Goal: Information Seeking & Learning: Learn about a topic

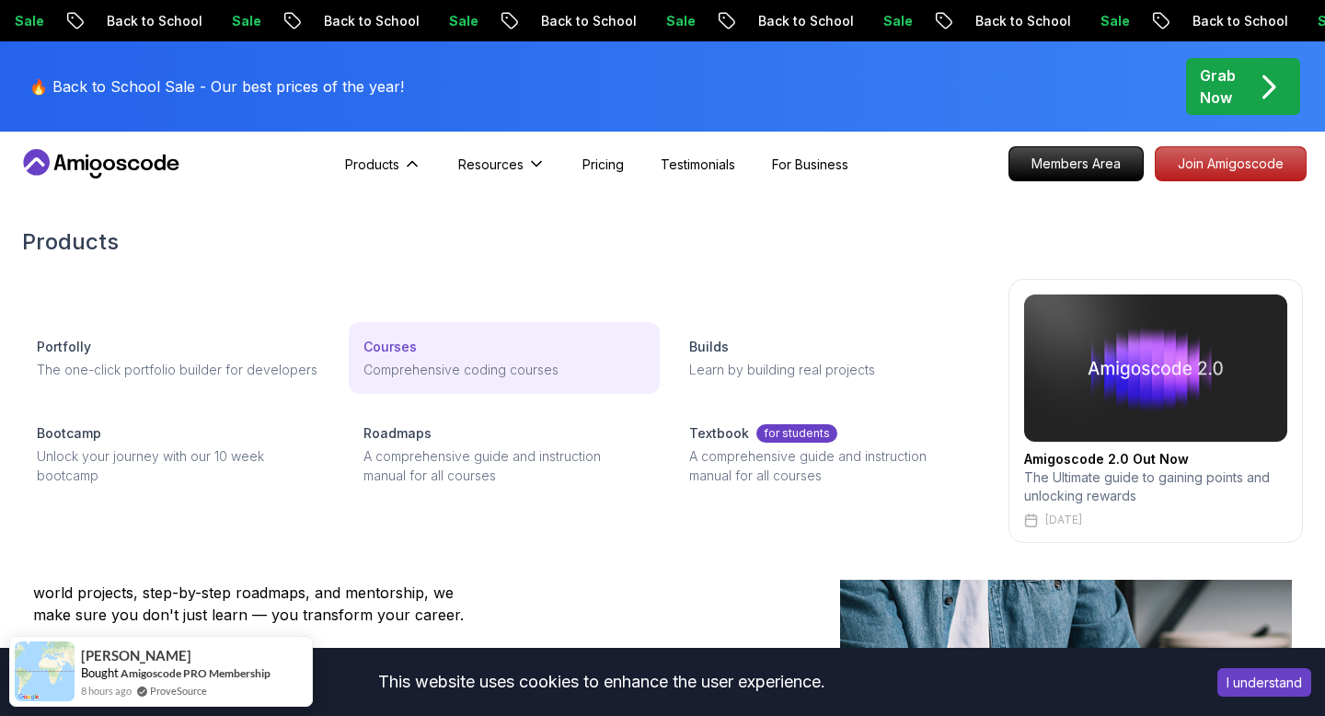
click at [452, 373] on p "Comprehensive coding courses" at bounding box center [504, 369] width 282 height 19
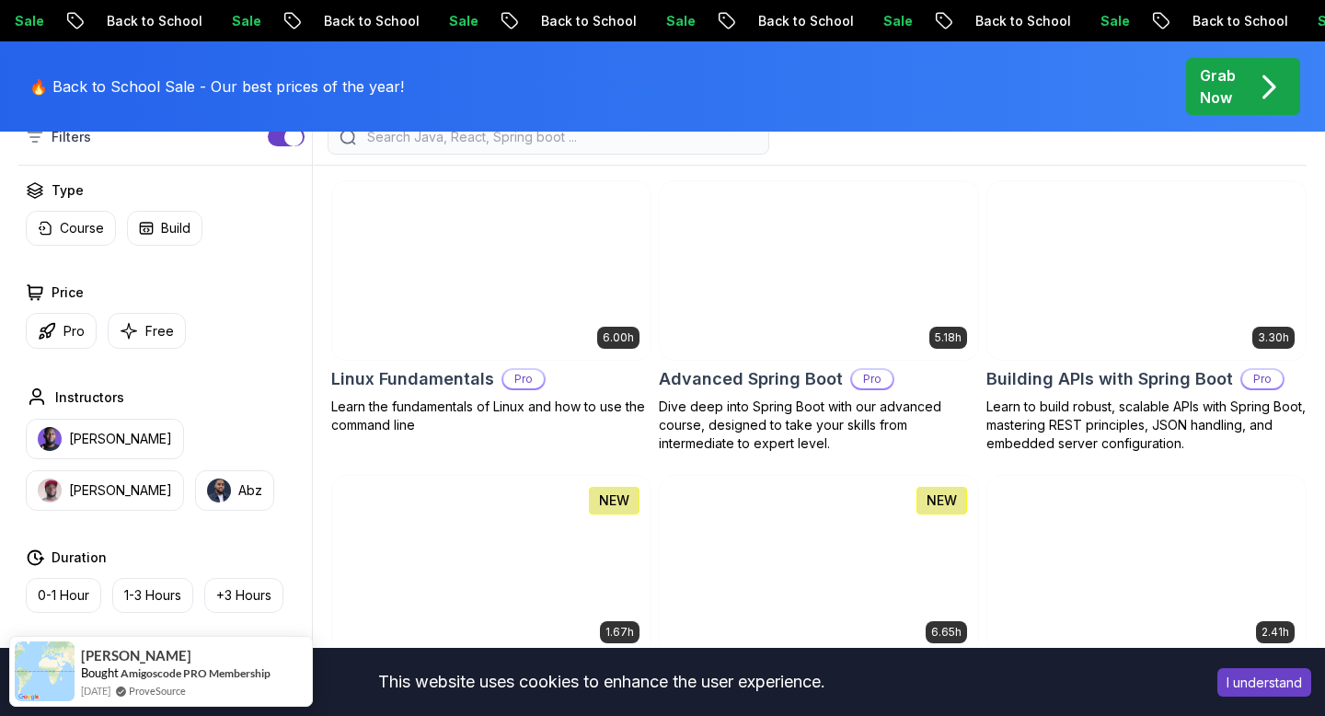
scroll to position [543, 0]
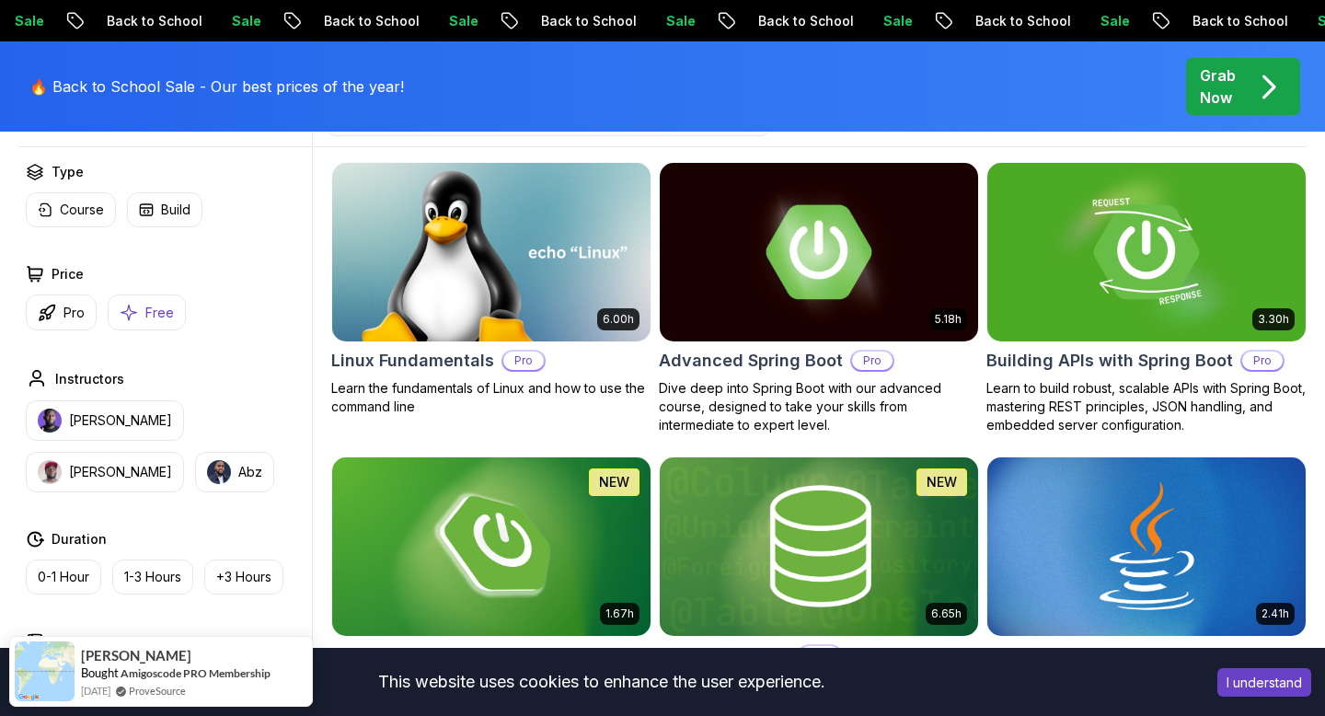
click at [159, 316] on p "Free" at bounding box center [159, 313] width 29 height 18
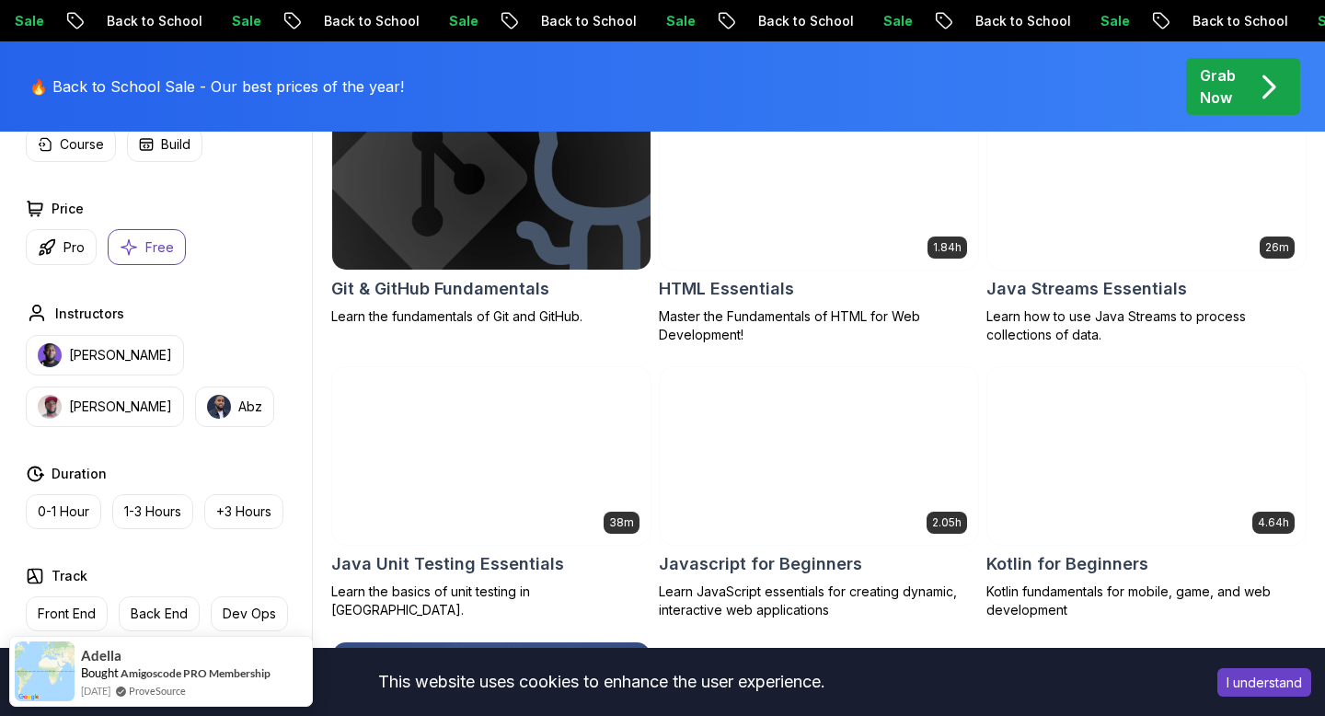
scroll to position [889, 0]
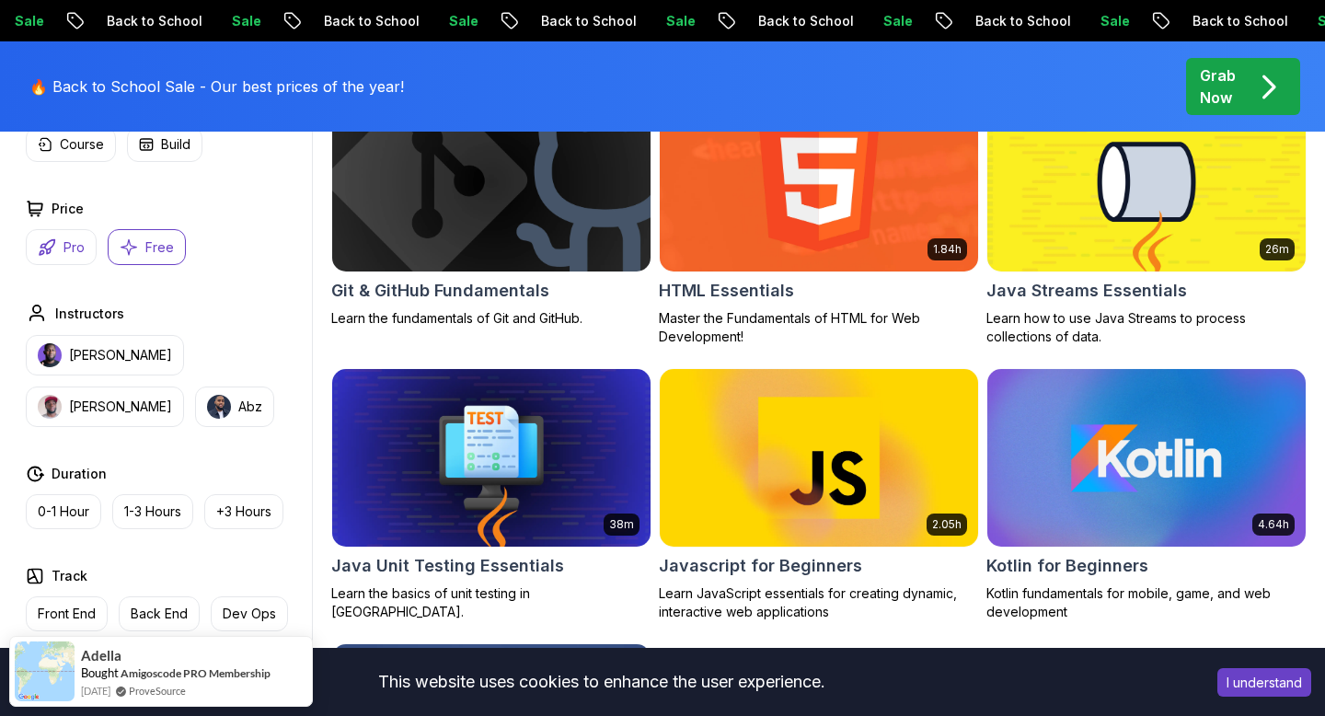
click at [88, 252] on button "Pro" at bounding box center [61, 247] width 71 height 36
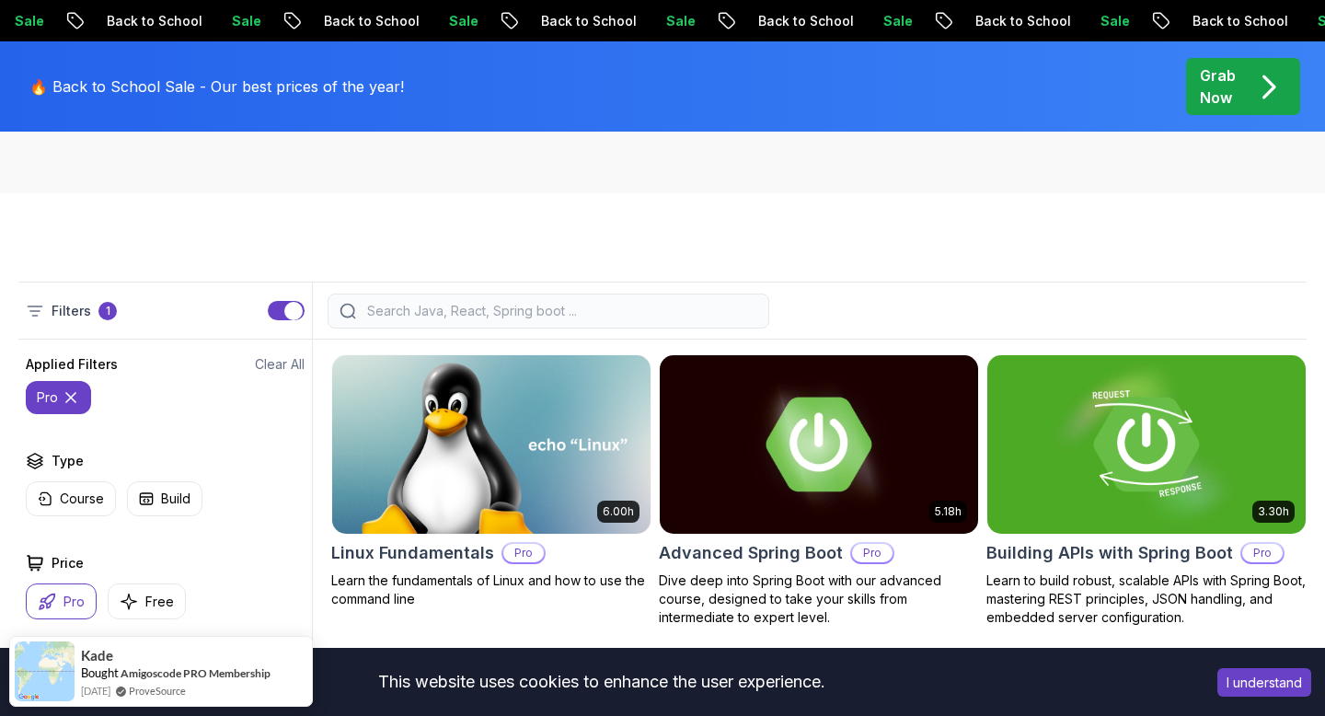
scroll to position [203, 0]
